Goal: Communication & Community: Answer question/provide support

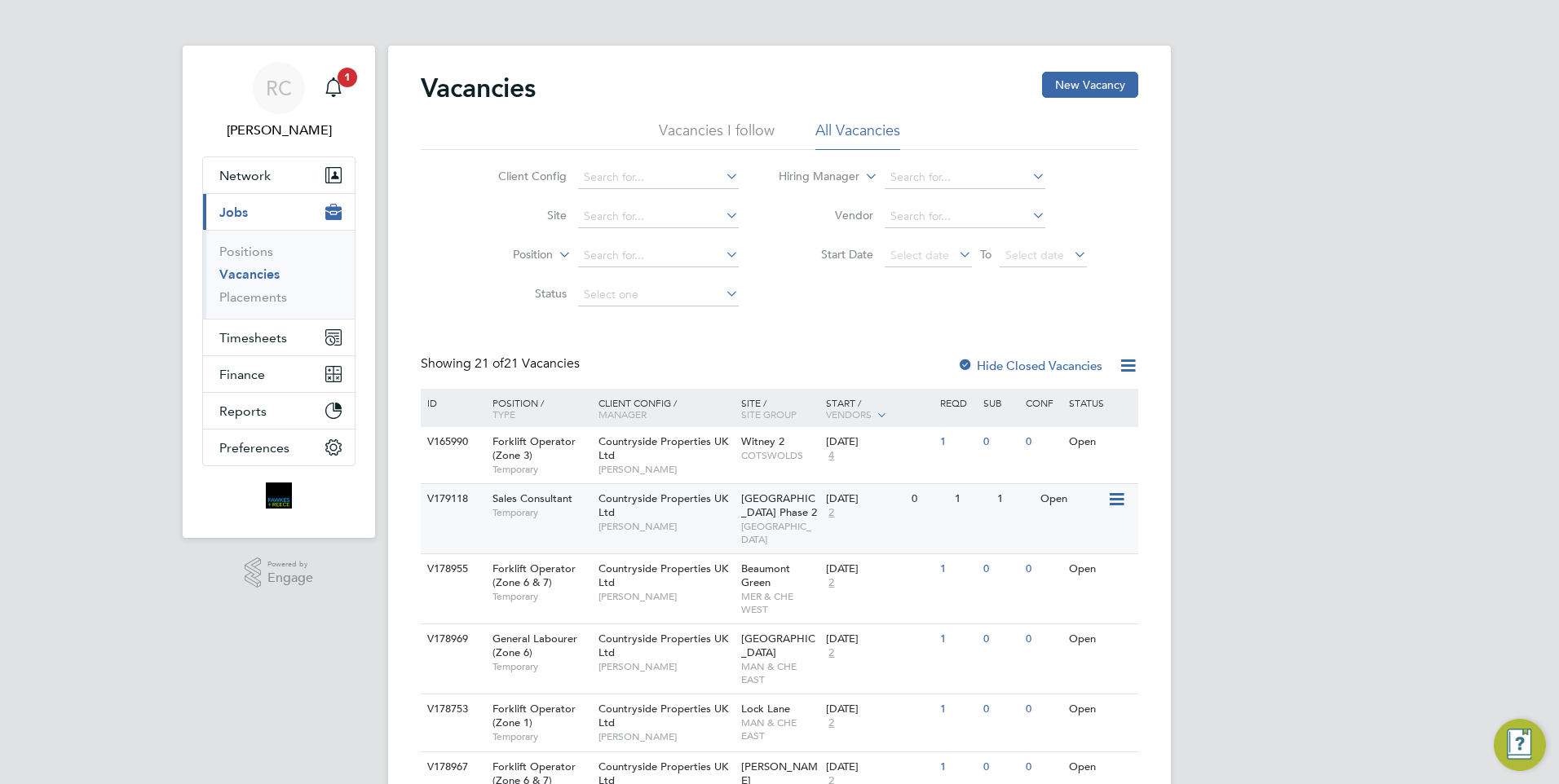
click at [659, 494] on span "Countryside Properties UK Ltd" at bounding box center [663, 505] width 130 height 28
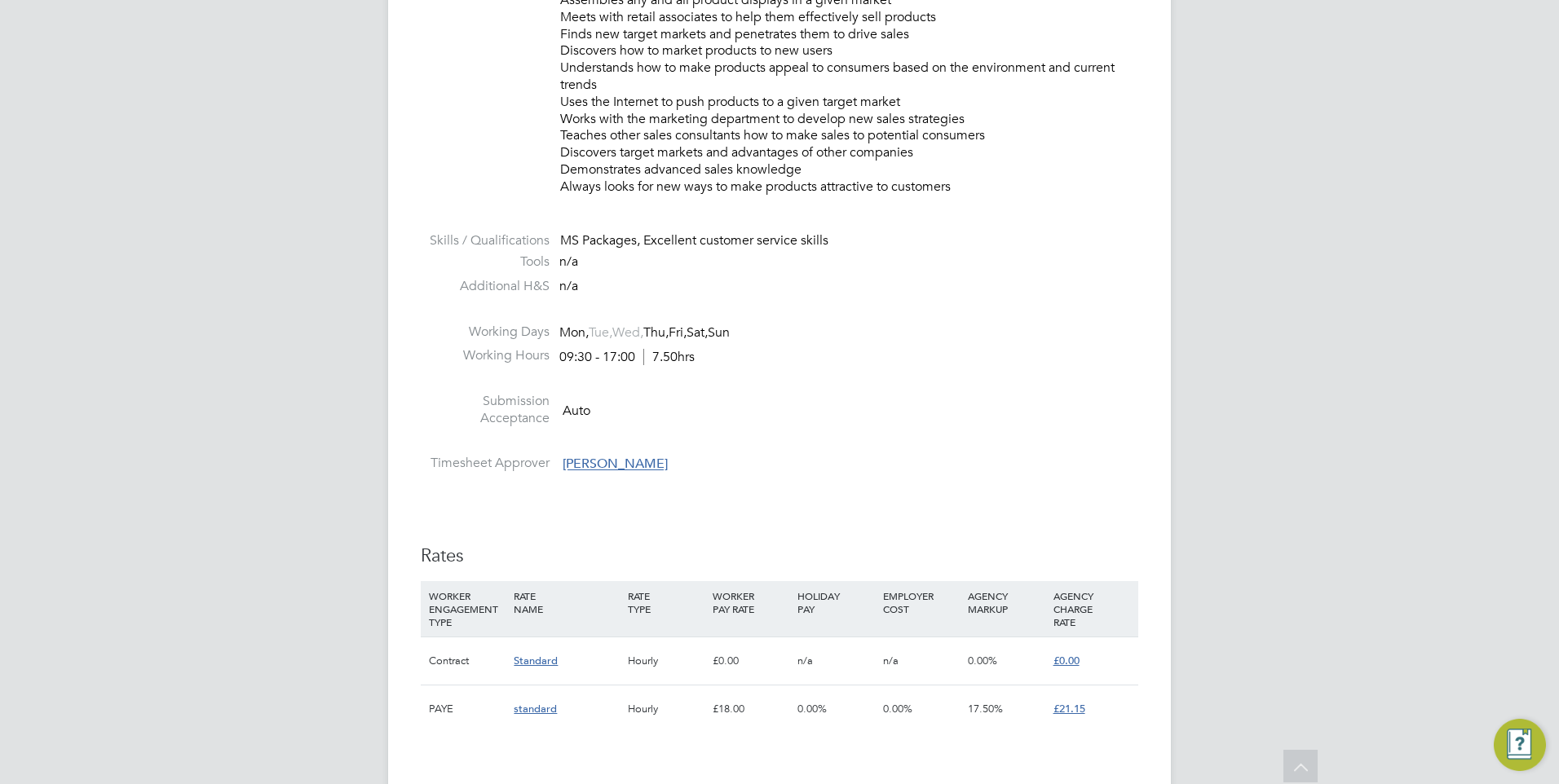
scroll to position [1141, 0]
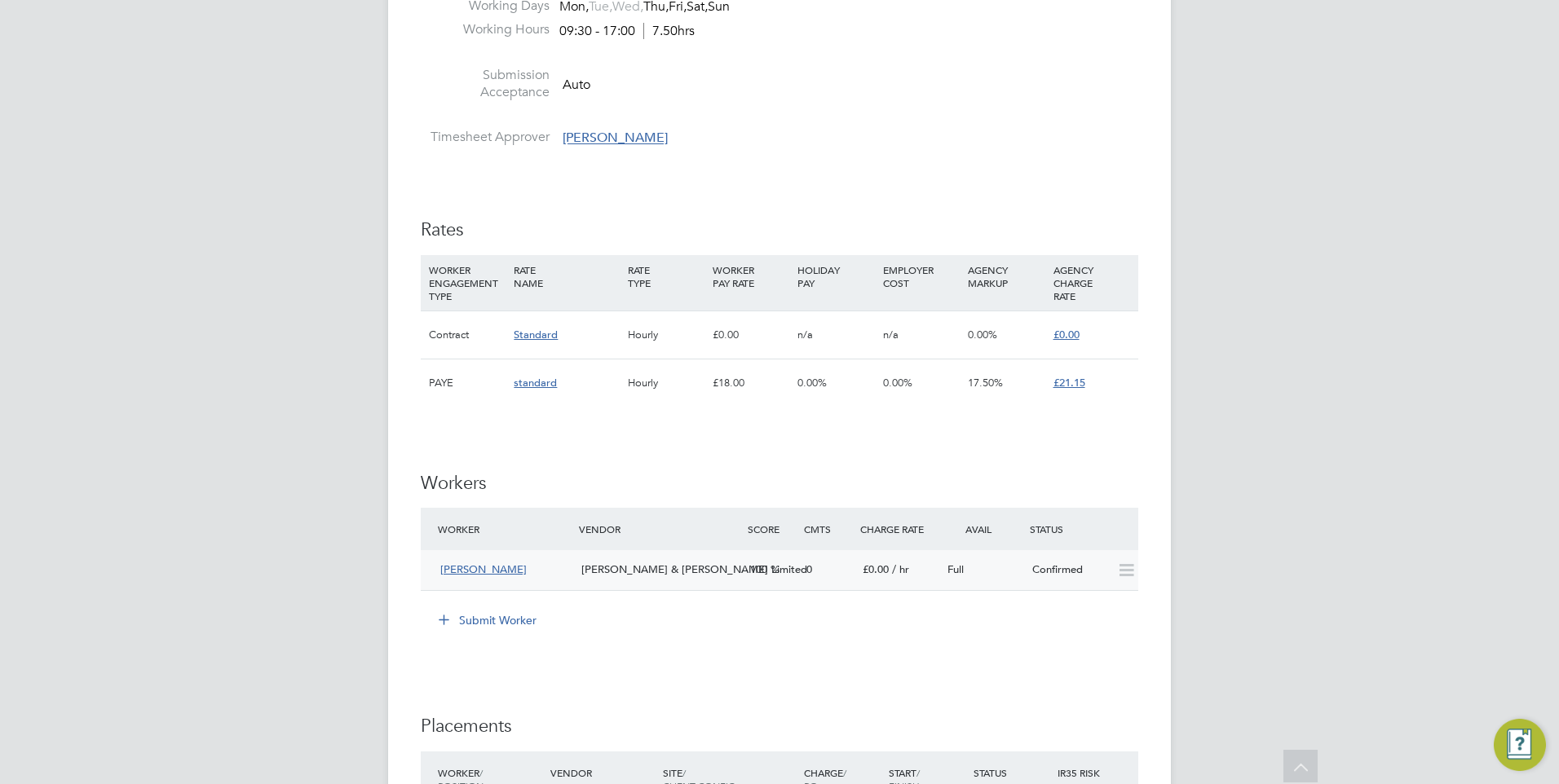
click at [1126, 570] on icon at bounding box center [1126, 570] width 20 height 13
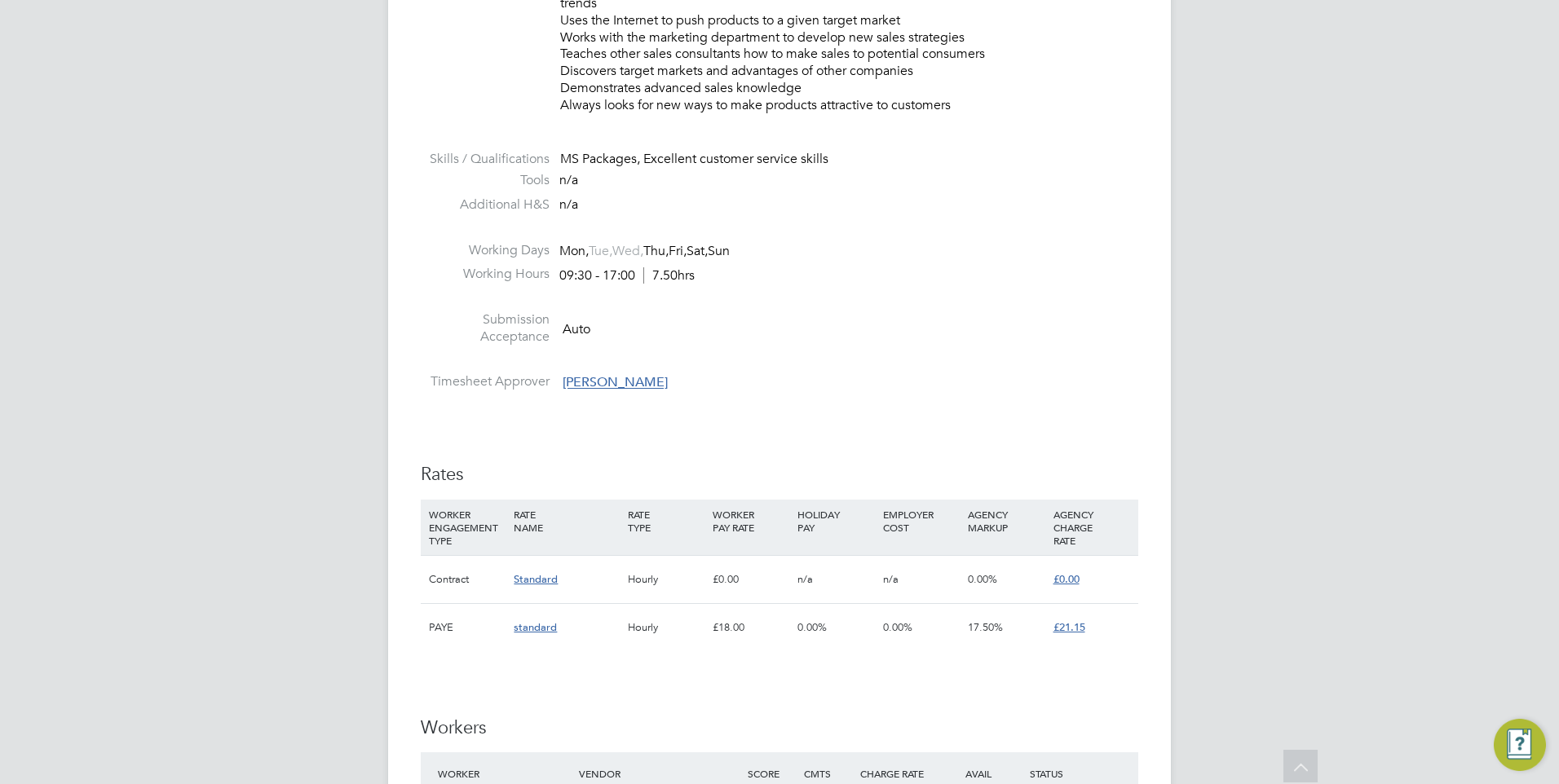
scroll to position [1222, 0]
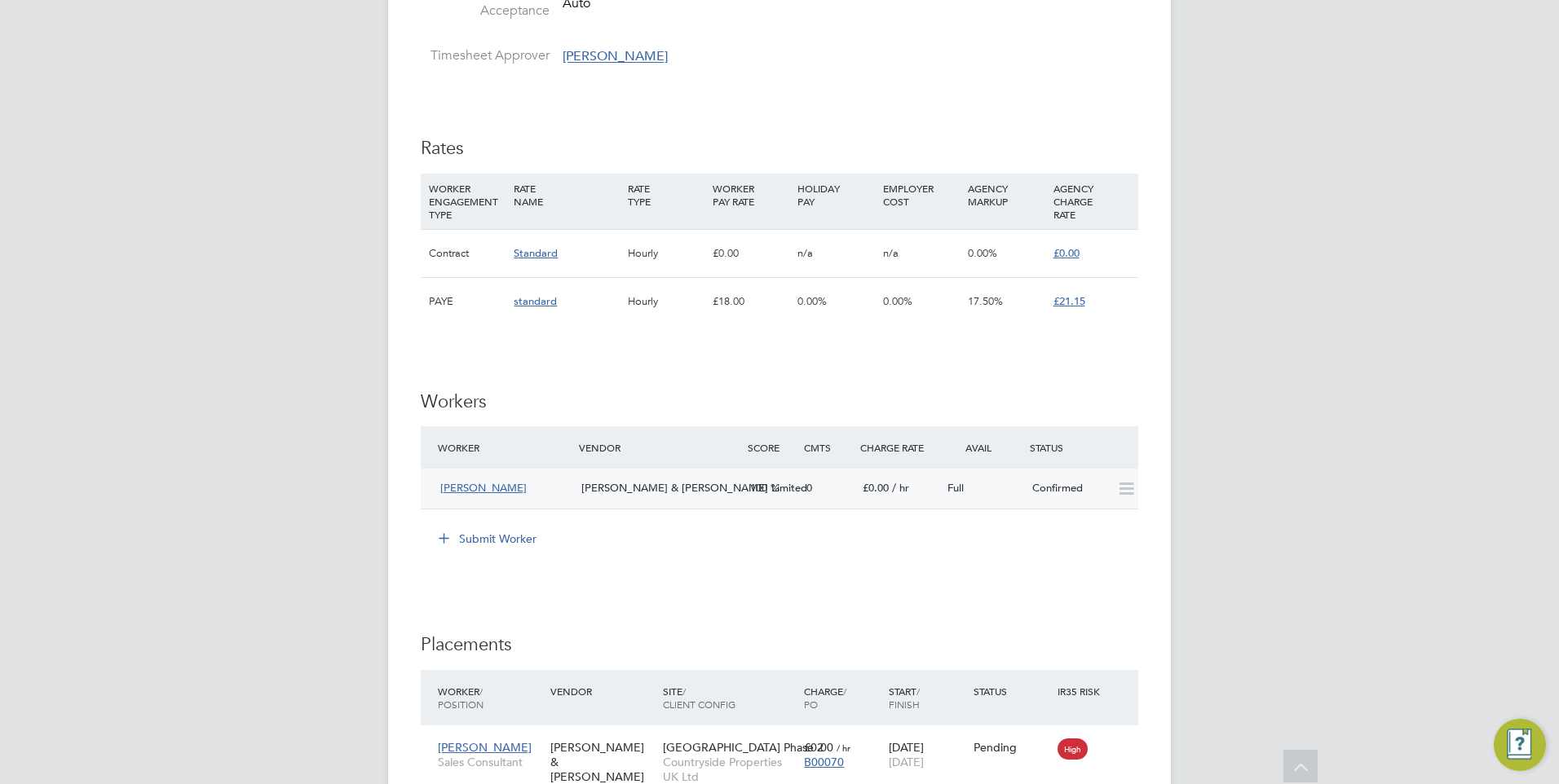
click at [498, 508] on div "Alison Layne Fawkes & Reece Limited 100 0 £0.00 / hr Full Confirmed" at bounding box center [779, 488] width 717 height 40
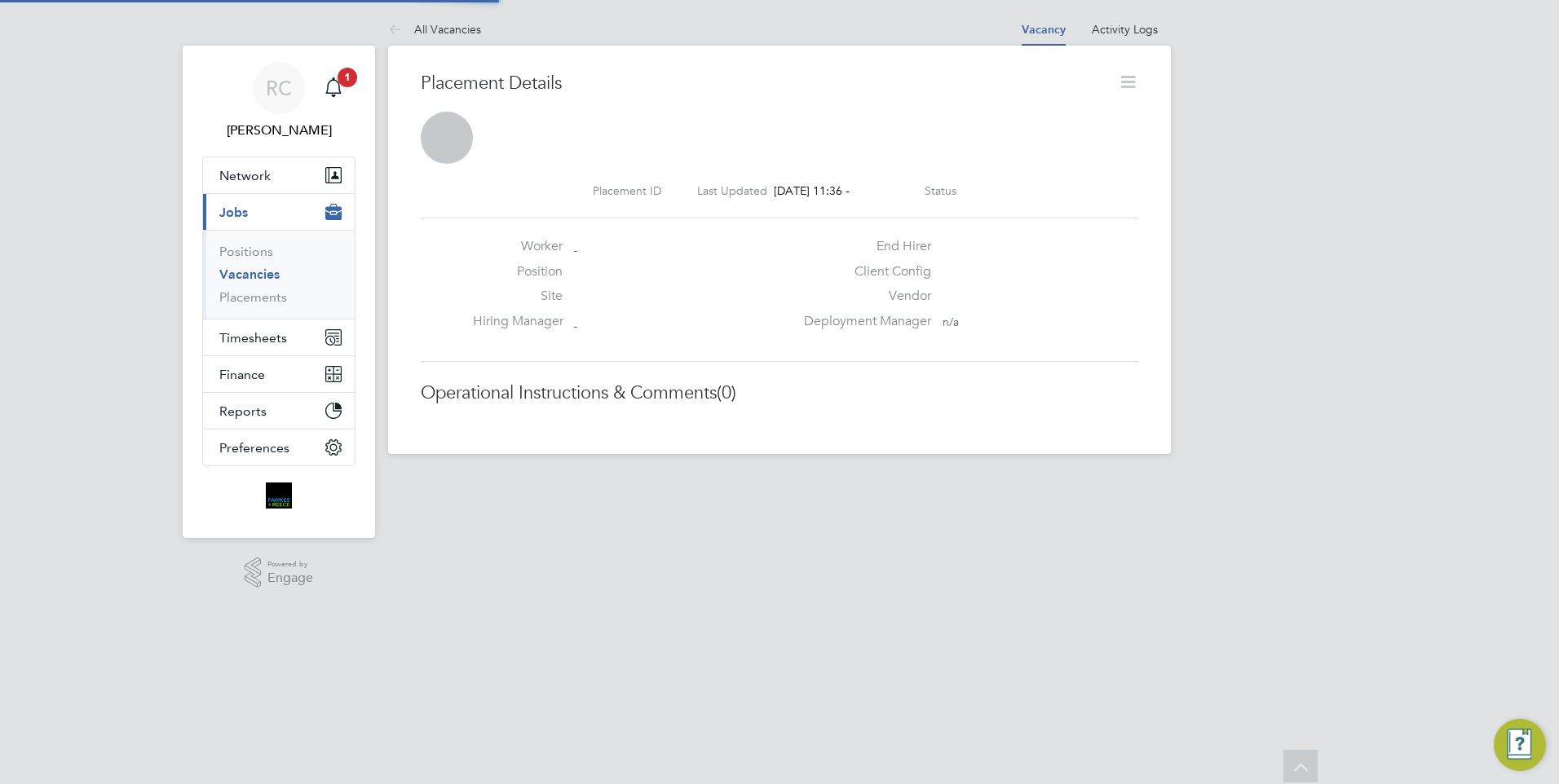
scroll to position [8, 8]
click at [488, 478] on app-footer at bounding box center [779, 466] width 783 height 26
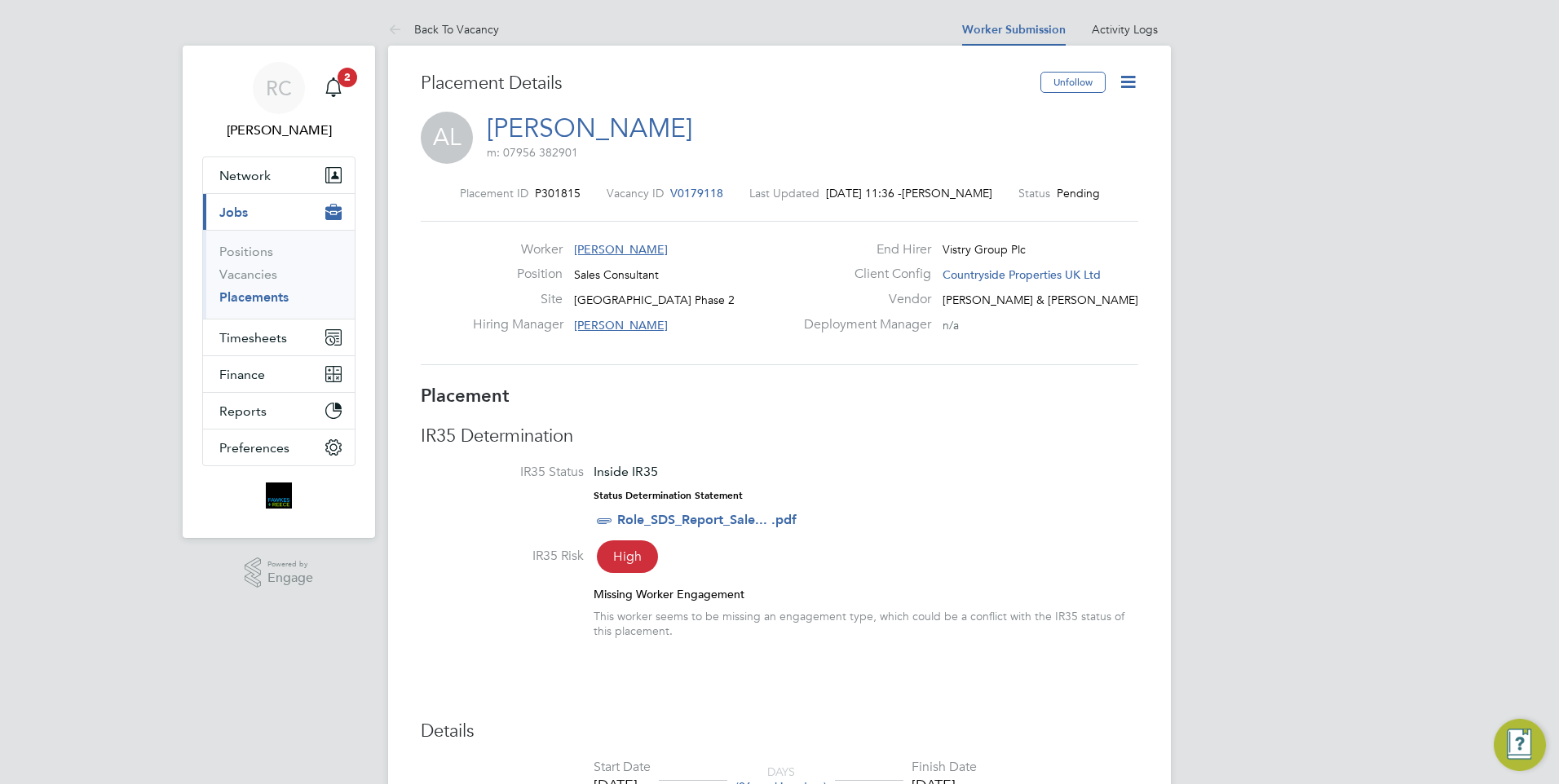
click at [1138, 83] on icon at bounding box center [1128, 81] width 20 height 20
click at [578, 247] on span "Alison Layne" at bounding box center [621, 249] width 93 height 14
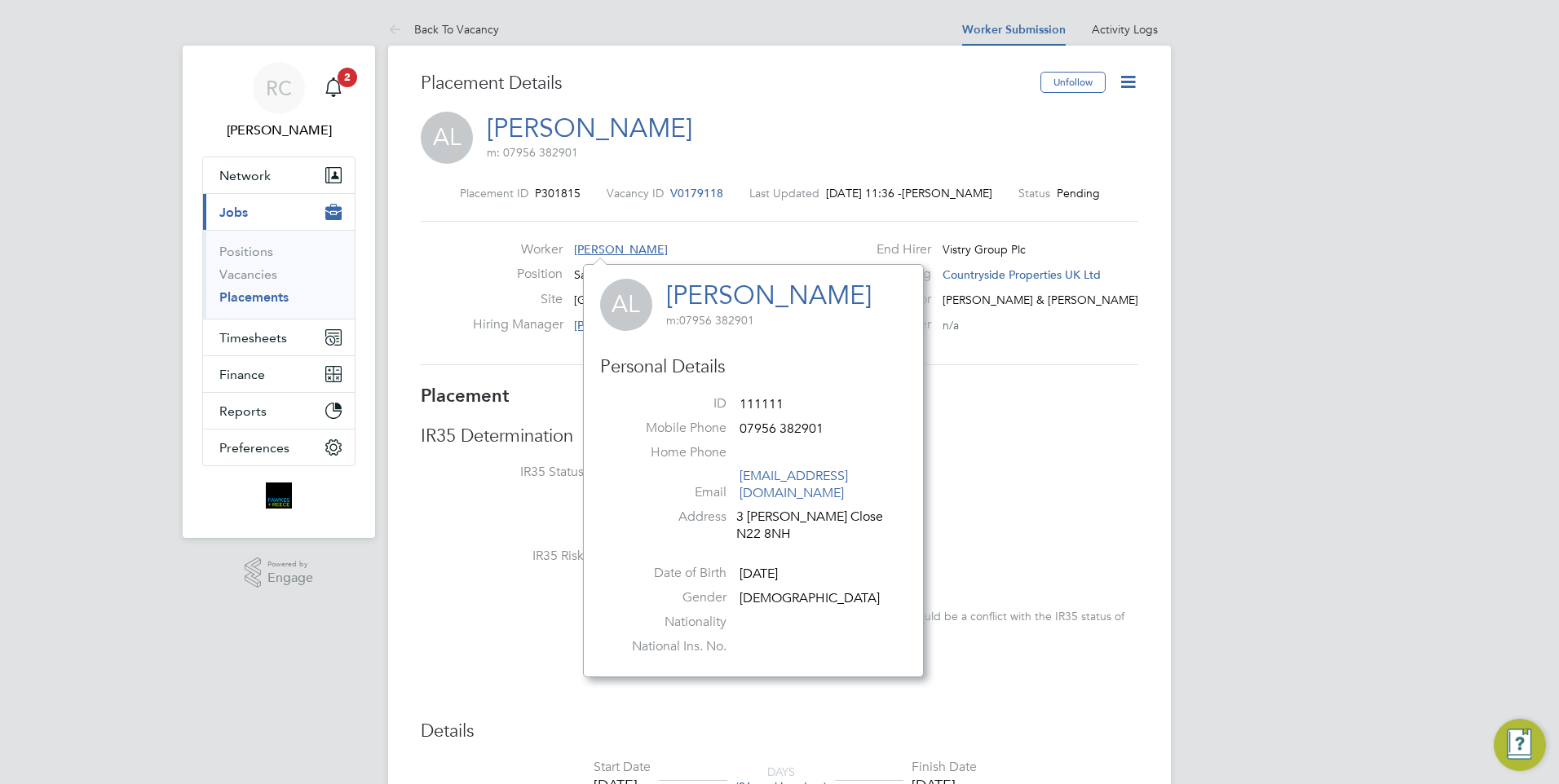
drag, startPoint x: 578, startPoint y: 247, endPoint x: 499, endPoint y: 258, distance: 79.8
click at [499, 258] on div "Worker Alison Layne" at bounding box center [633, 253] width 322 height 25
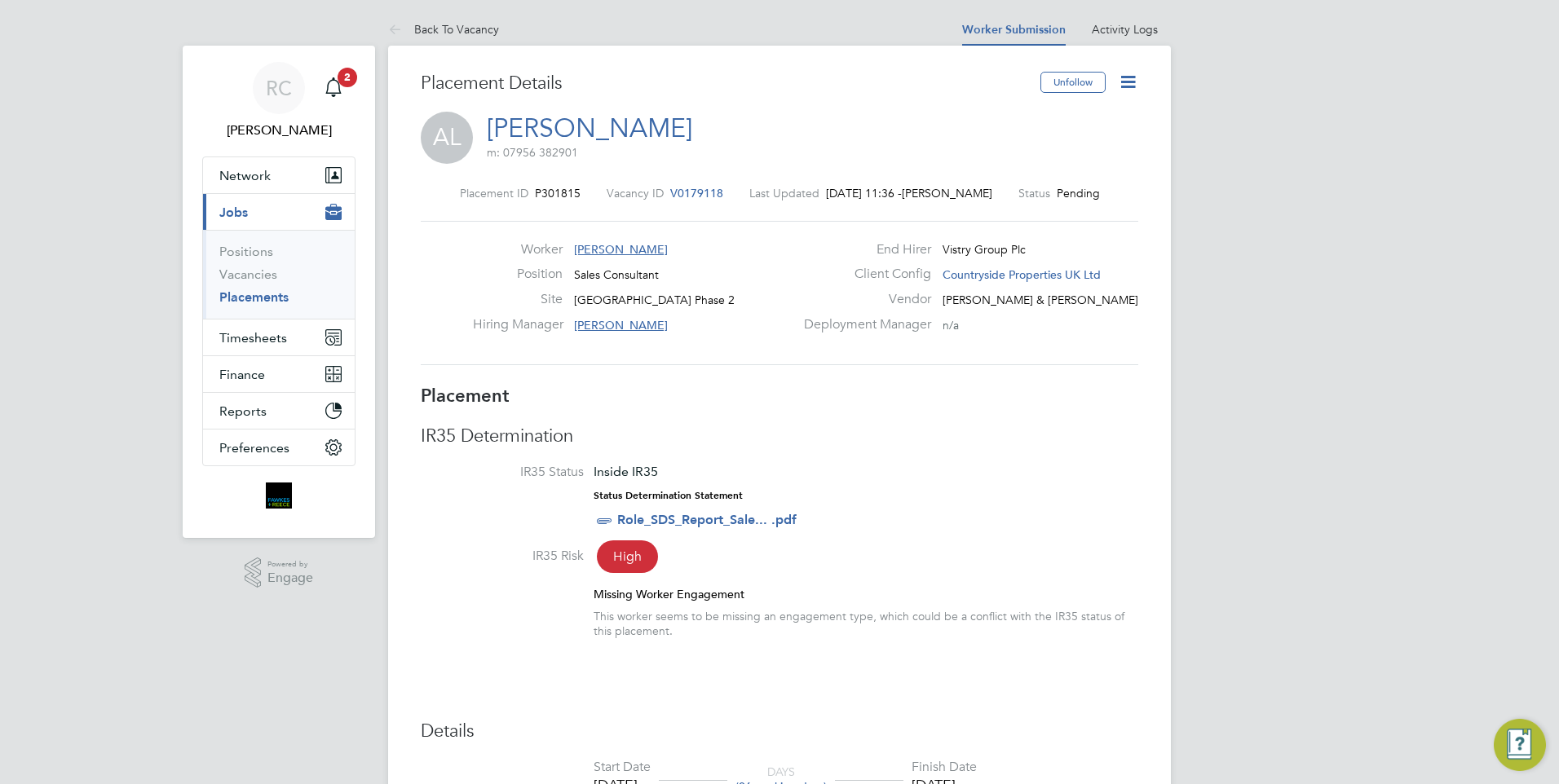
click at [603, 247] on span "Alison Layne" at bounding box center [621, 249] width 93 height 14
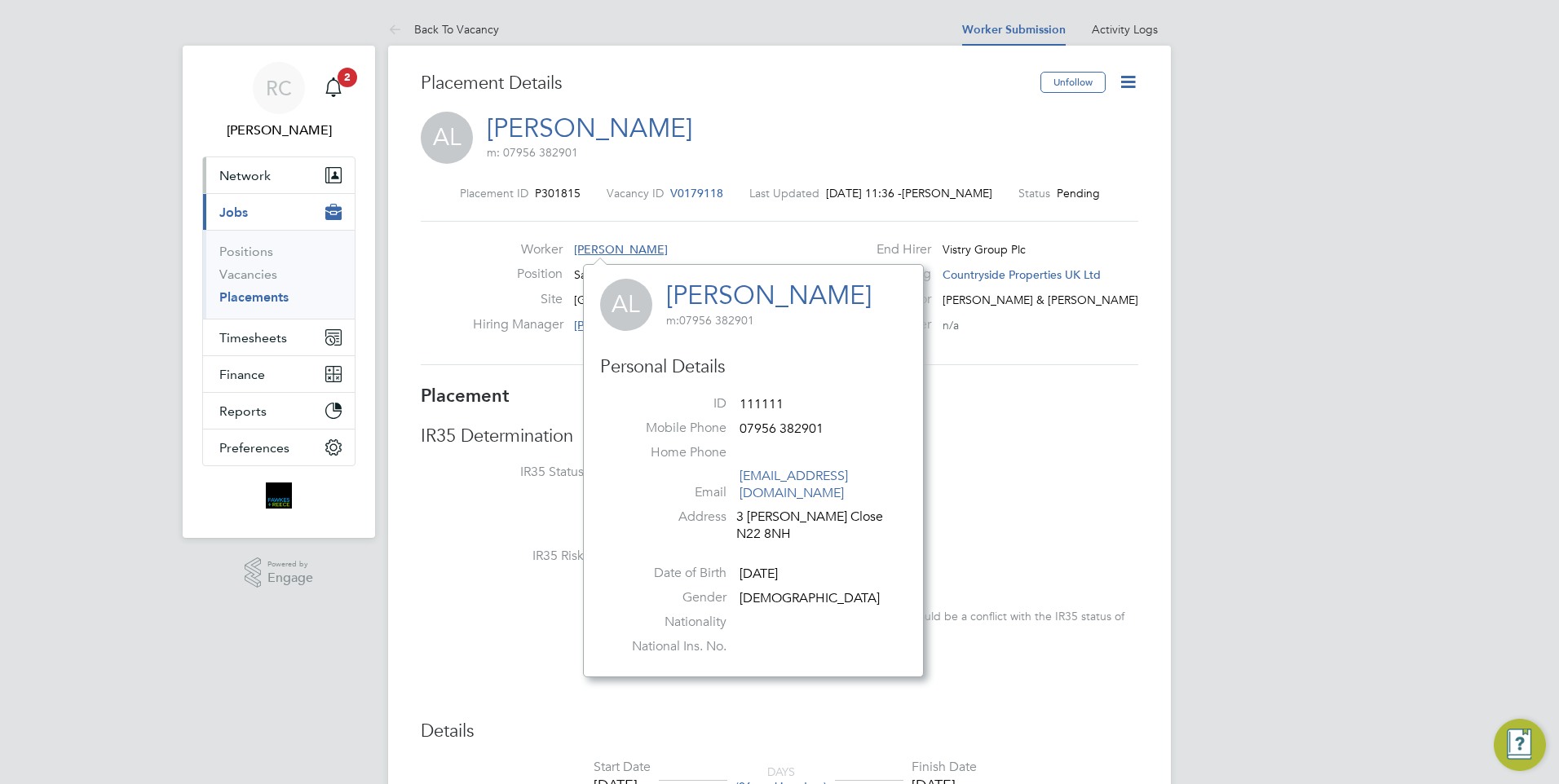
click at [266, 179] on span "Network" at bounding box center [245, 175] width 52 height 15
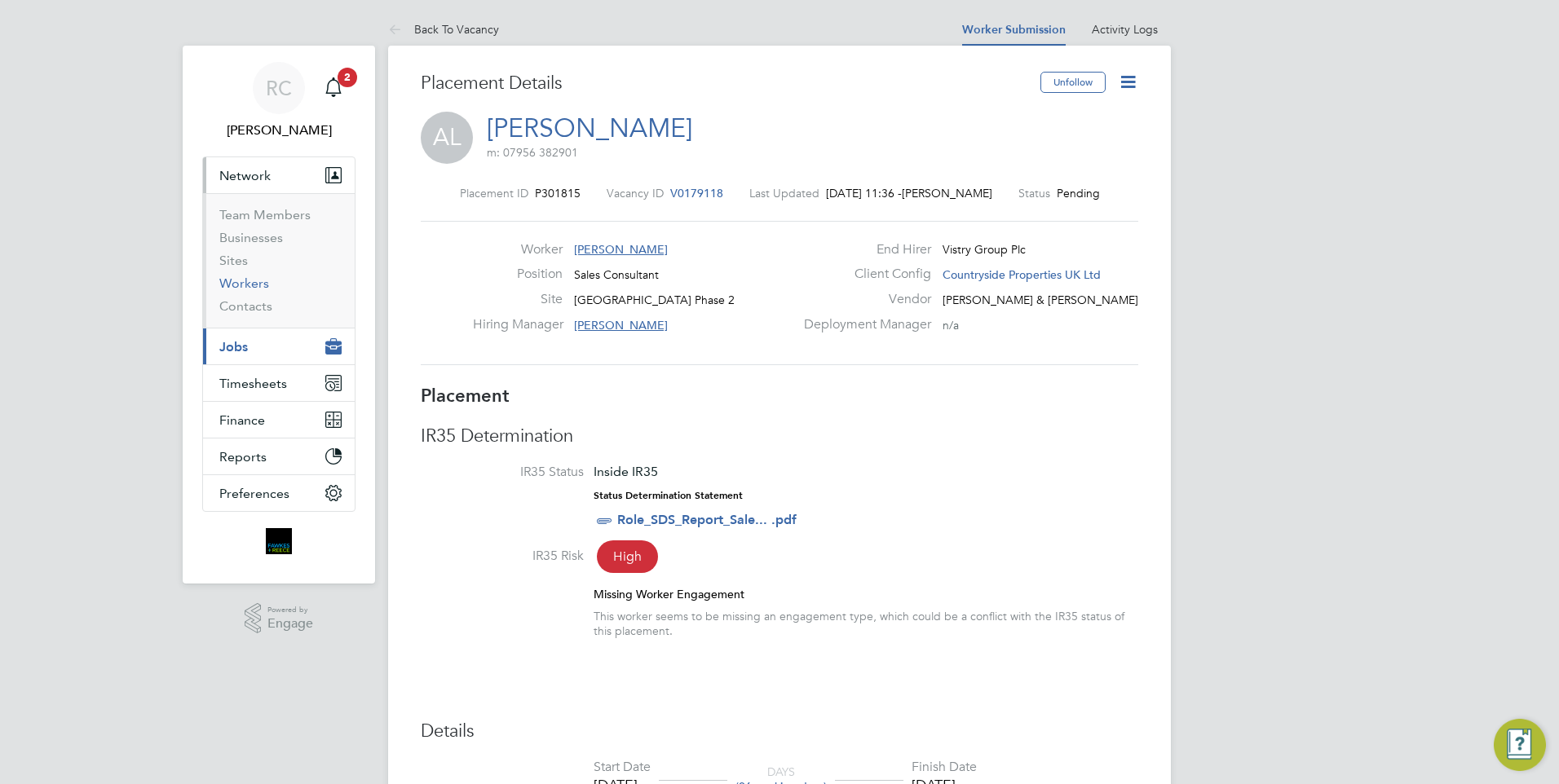
click at [239, 282] on link "Workers" at bounding box center [244, 282] width 50 height 15
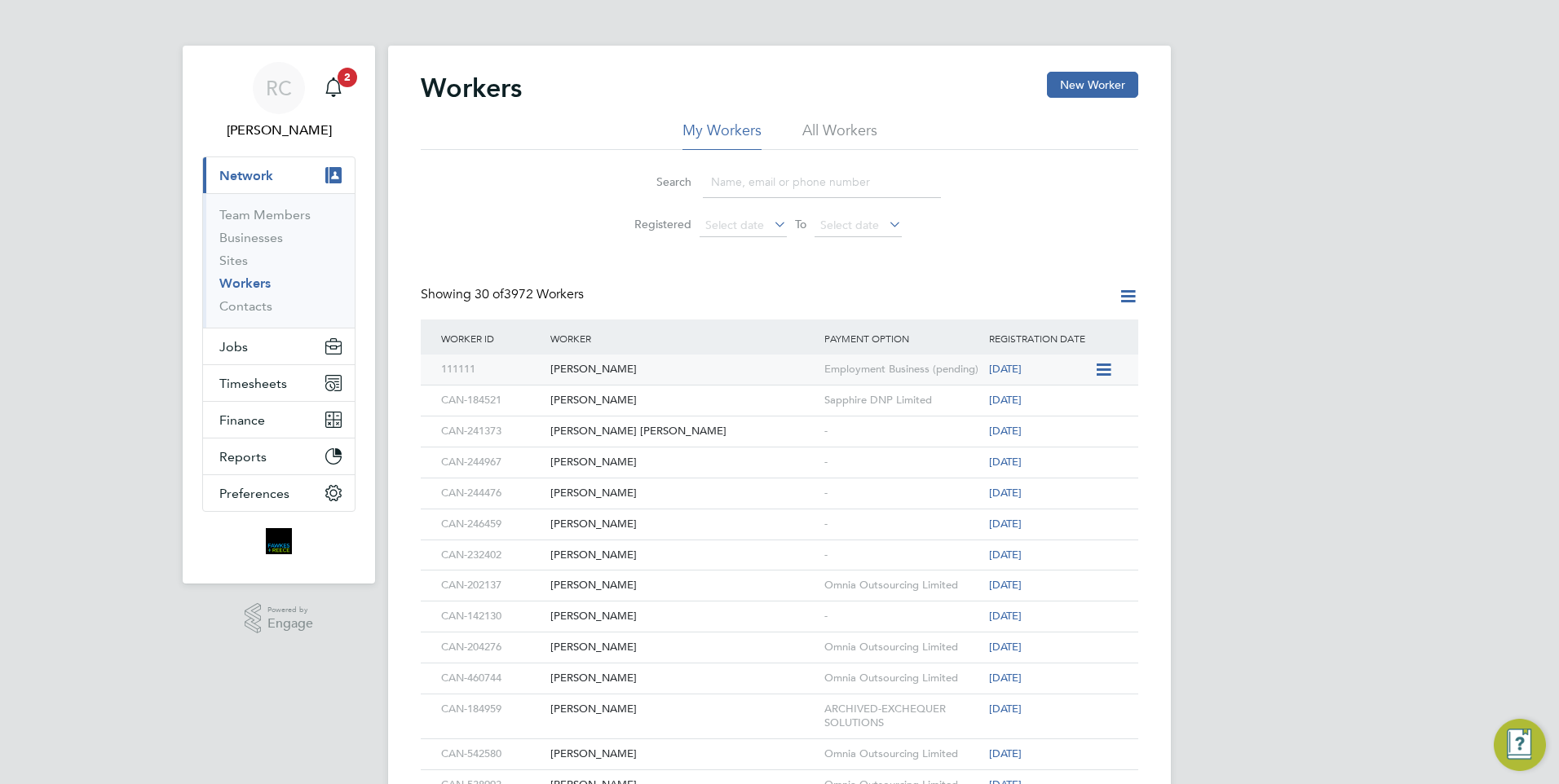
click at [597, 375] on div "Alison Layne" at bounding box center [683, 368] width 274 height 30
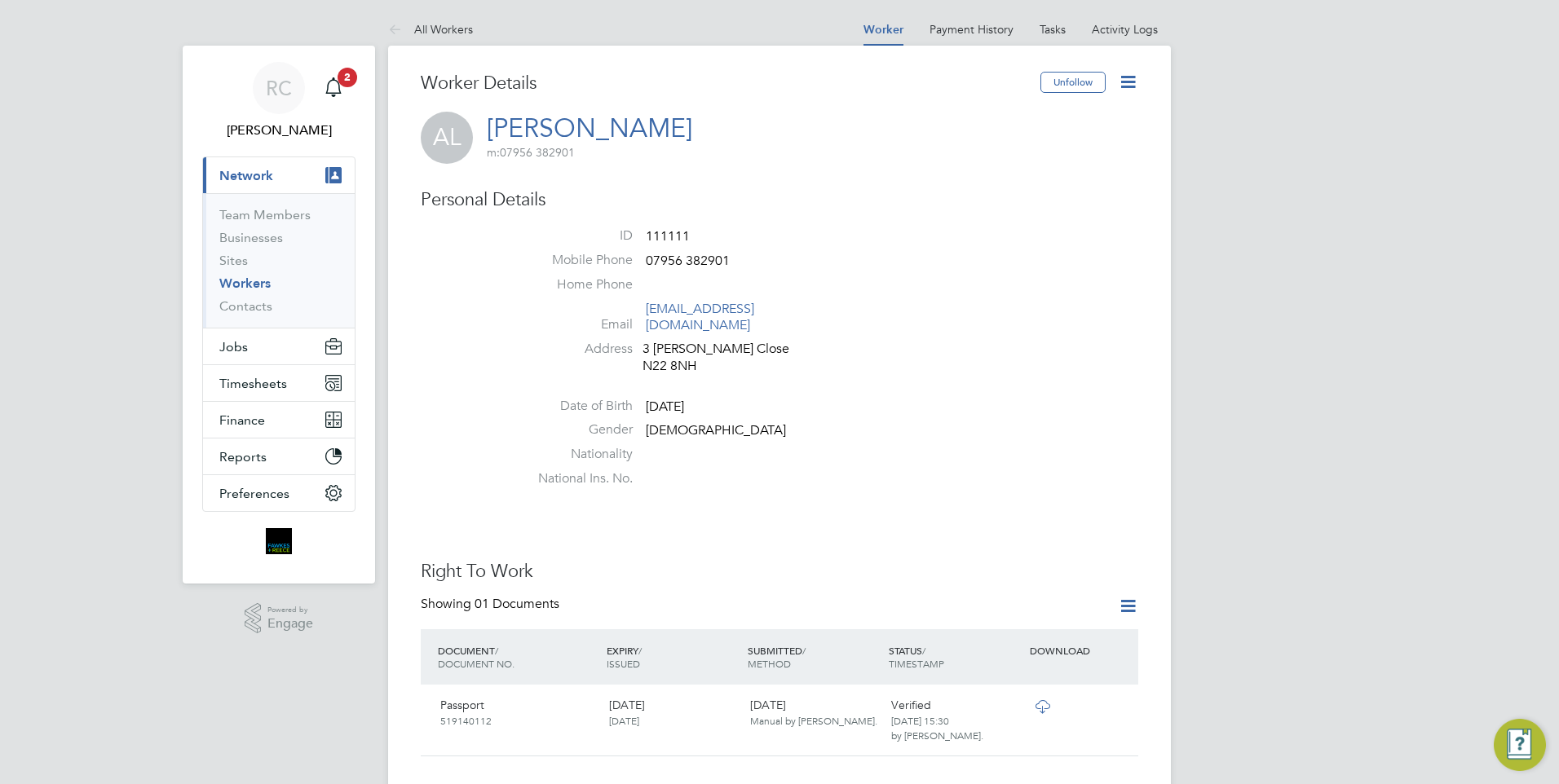
click at [1121, 74] on icon at bounding box center [1128, 81] width 20 height 20
click at [1007, 117] on li "Invite Worker" at bounding box center [1035, 120] width 204 height 23
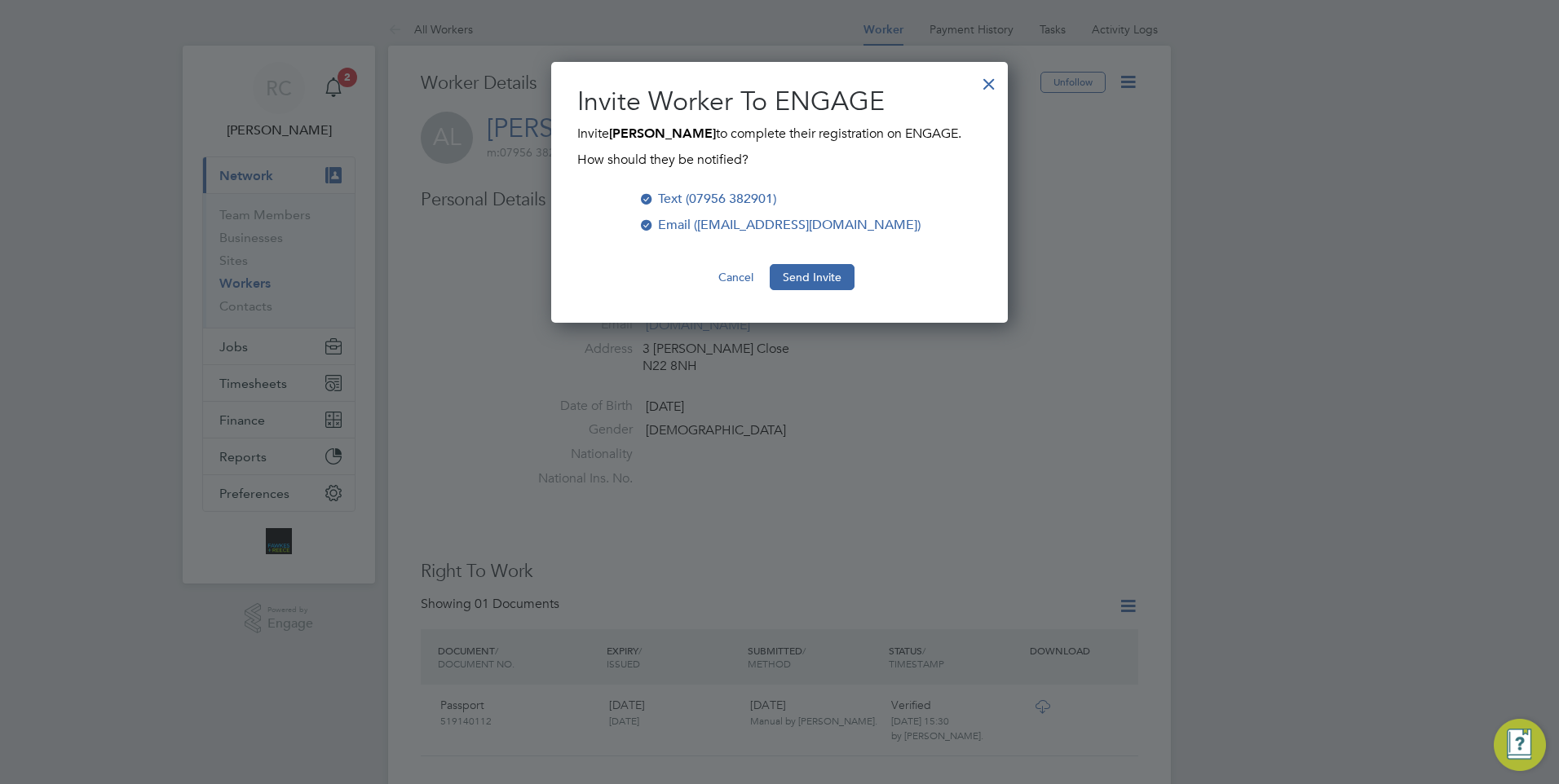
scroll to position [262, 457]
click at [823, 271] on button "Send Invite" at bounding box center [813, 277] width 85 height 26
